Goal: Transaction & Acquisition: Subscribe to service/newsletter

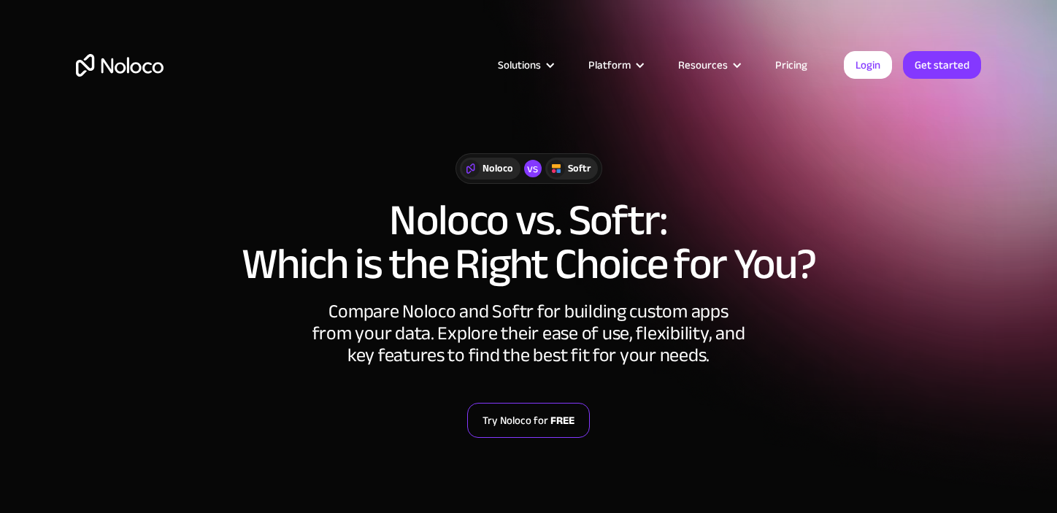
click at [545, 418] on link "Try Noloco for FREE" at bounding box center [528, 420] width 123 height 35
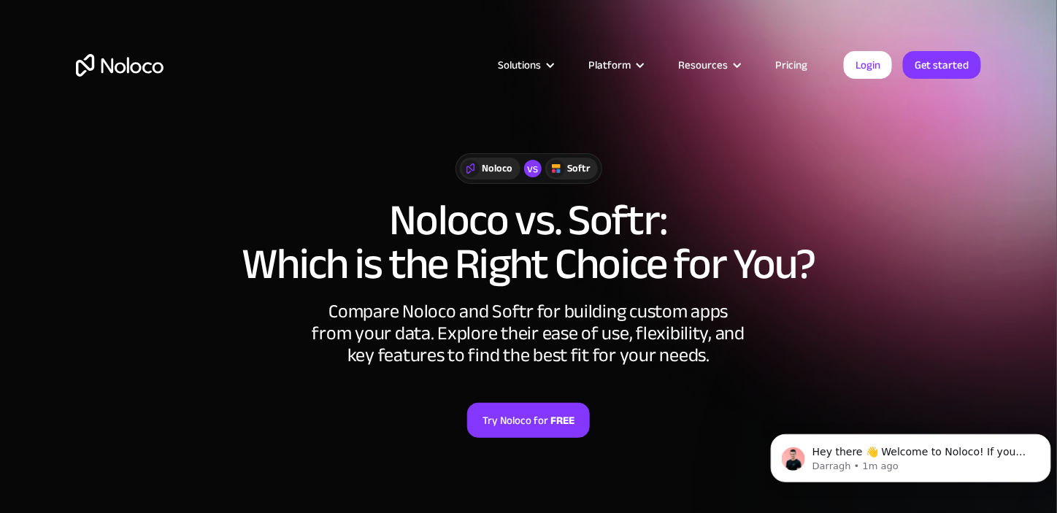
click at [946, 67] on link "Get started" at bounding box center [942, 65] width 78 height 28
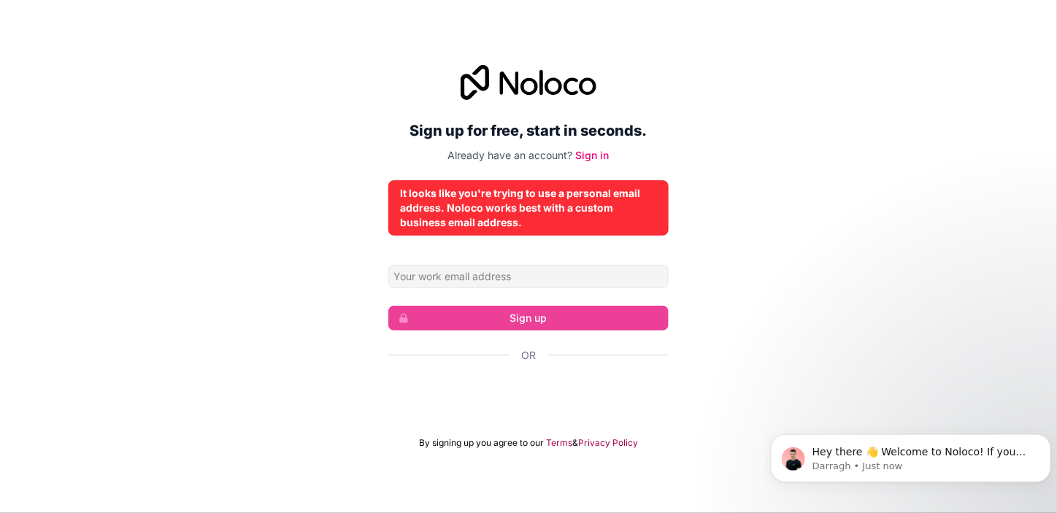
scroll to position [88, 0]
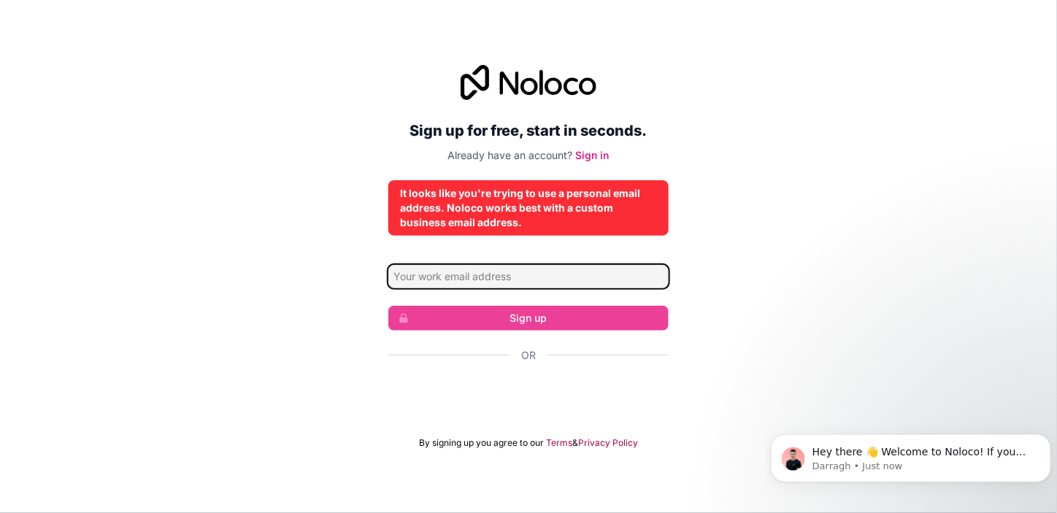
click at [406, 265] on input "Email address" at bounding box center [529, 276] width 280 height 23
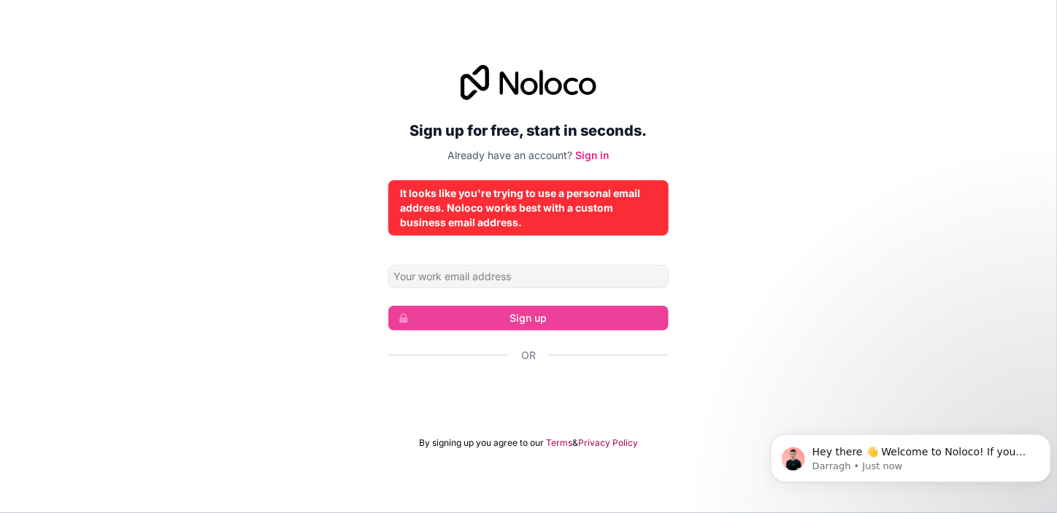
scroll to position [0, 0]
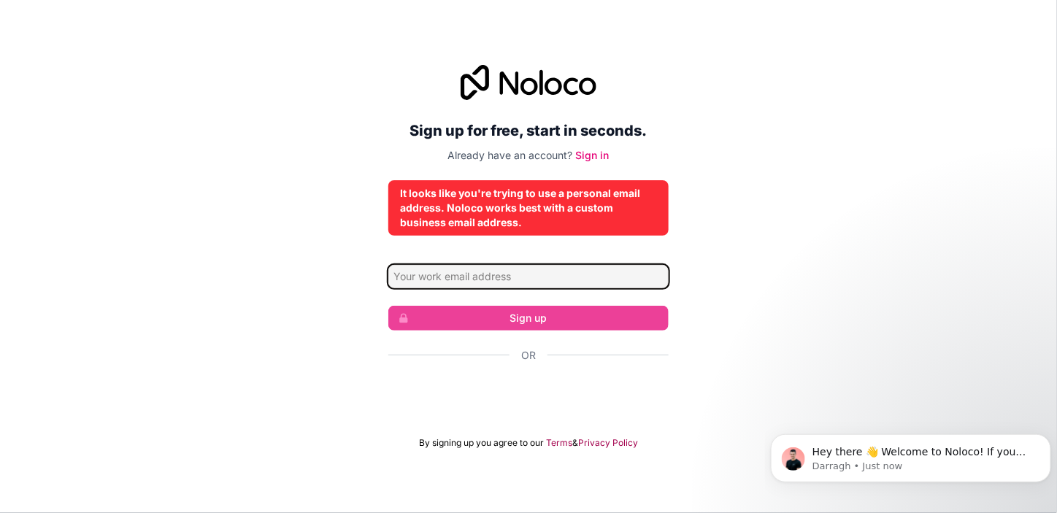
click at [405, 288] on input "Email address" at bounding box center [529, 276] width 280 height 23
type input "andrecaeiro95@gmail.com"
